Goal: Information Seeking & Learning: Compare options

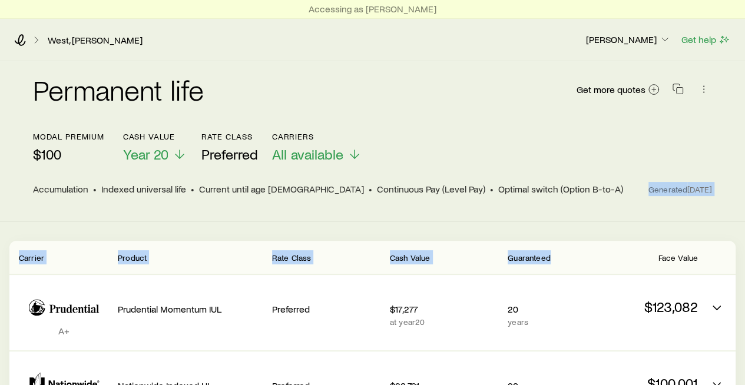
drag, startPoint x: 636, startPoint y: 241, endPoint x: 610, endPoint y: 208, distance: 42.4
click at [610, 208] on div "Permanent life Get more quotes modal premium $100 Cash Value Year 20 Rate Class…" at bounding box center [372, 141] width 745 height 161
